Goal: Check status

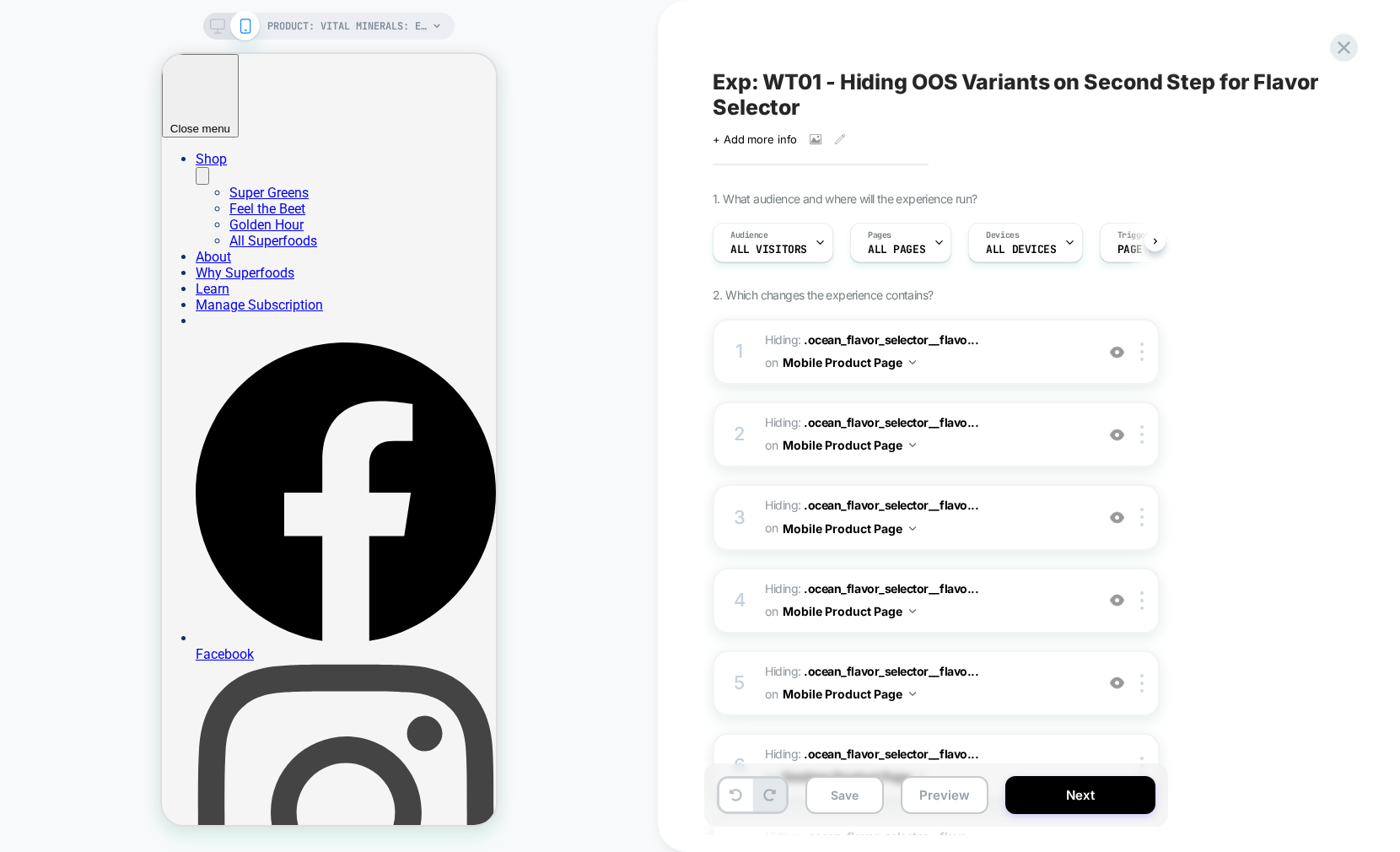
scroll to position [0, 1]
click at [848, 805] on button "Save" at bounding box center [844, 794] width 79 height 38
click at [1332, 47] on icon at bounding box center [1343, 48] width 23 height 23
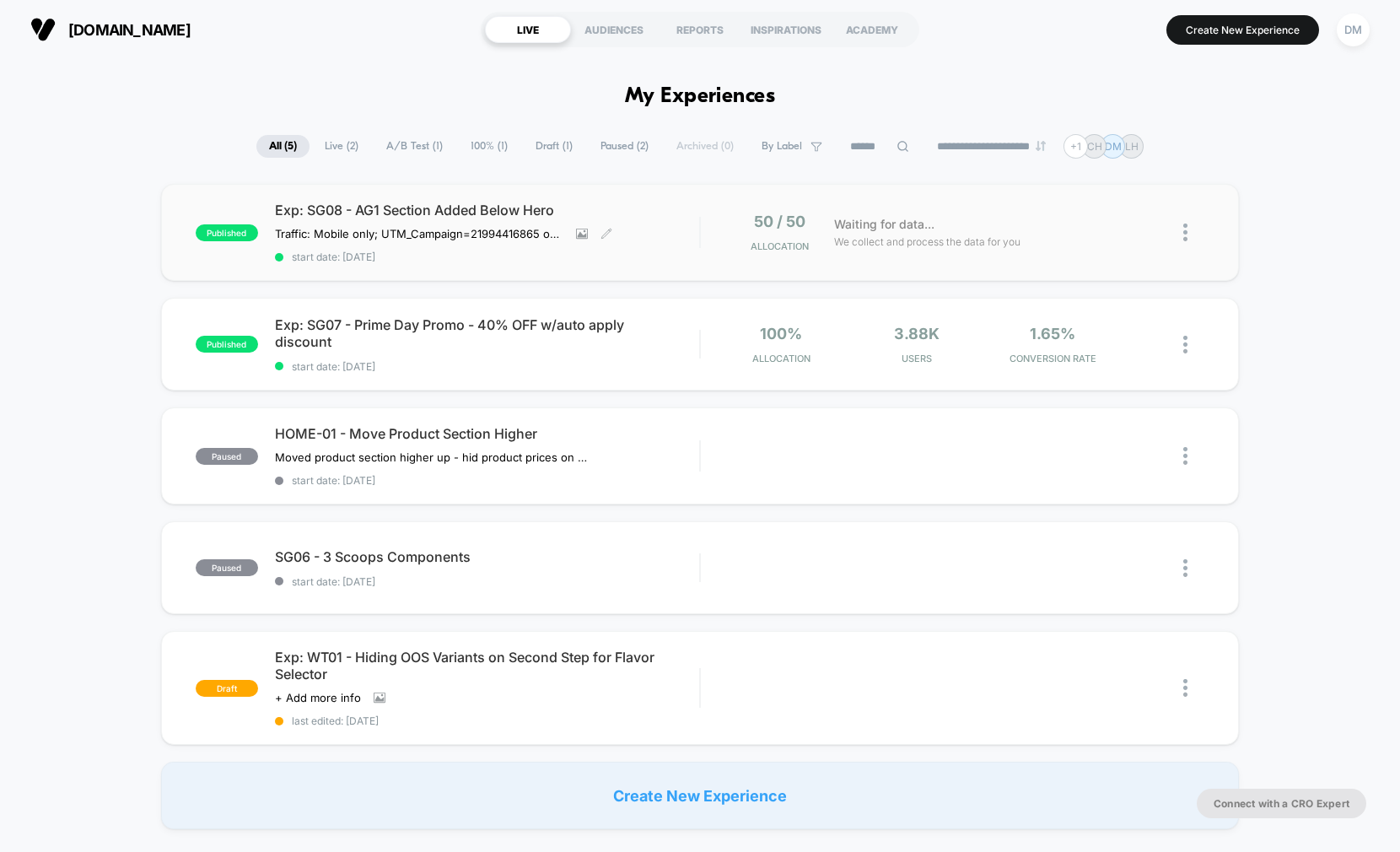
click at [682, 261] on span "start date: [DATE]" at bounding box center [486, 257] width 424 height 13
